Goal: Task Accomplishment & Management: Complete application form

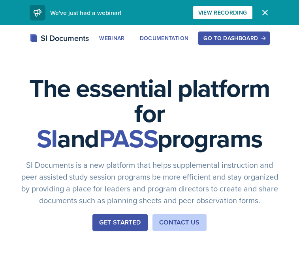
click at [216, 37] on div "Go to Dashboard" at bounding box center [233, 38] width 61 height 6
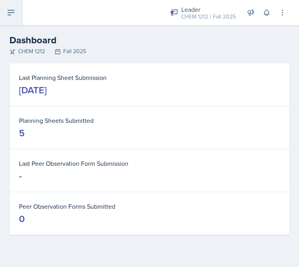
click at [12, 13] on icon at bounding box center [10, 12] width 9 height 9
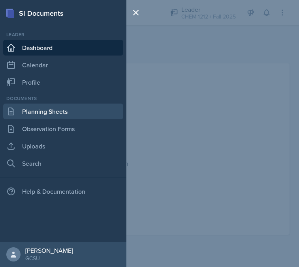
click at [39, 116] on link "Planning Sheets" at bounding box center [63, 112] width 120 height 16
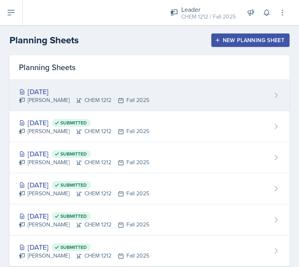
click at [61, 88] on div "[DATE]" at bounding box center [84, 91] width 130 height 11
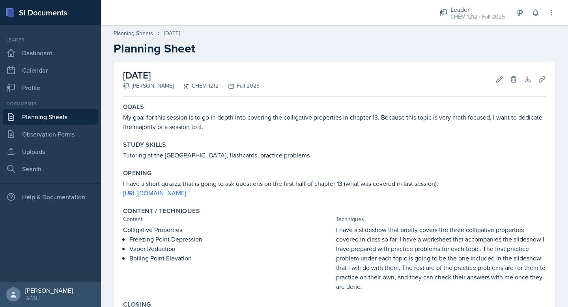
scroll to position [125, 0]
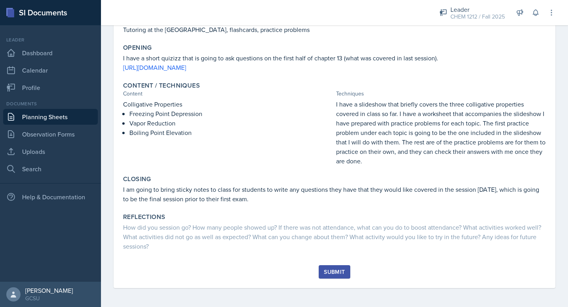
click at [298, 267] on button "Submit" at bounding box center [334, 271] width 31 height 13
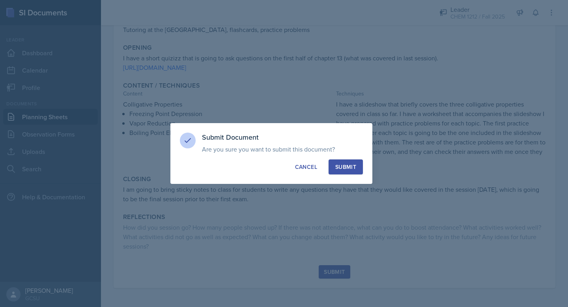
click at [298, 164] on div "Submit" at bounding box center [345, 167] width 21 height 8
